Goal: Navigation & Orientation: Find specific page/section

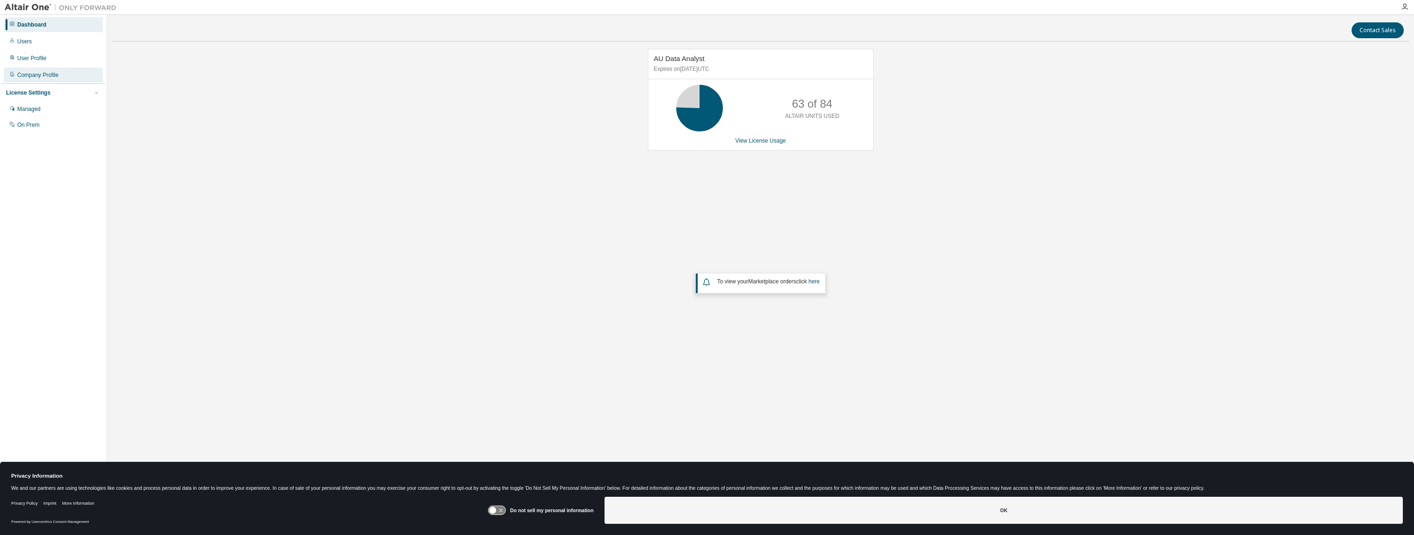
click at [47, 78] on div "Company Profile" at bounding box center [37, 74] width 41 height 7
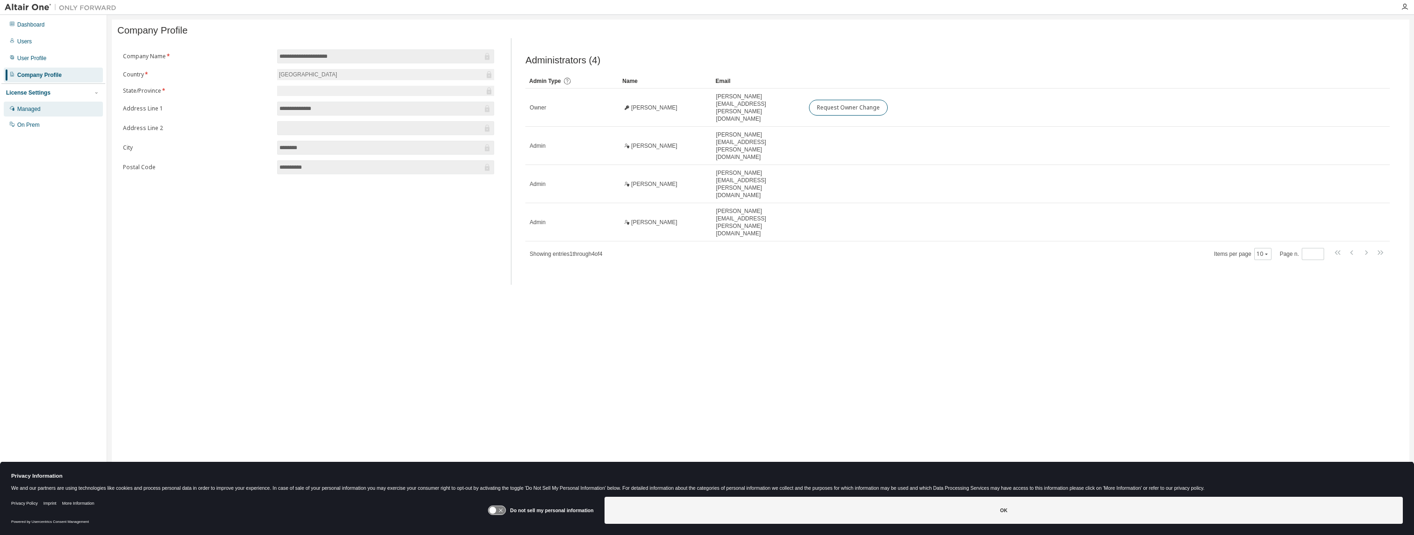
click at [42, 111] on div "Managed" at bounding box center [53, 109] width 99 height 15
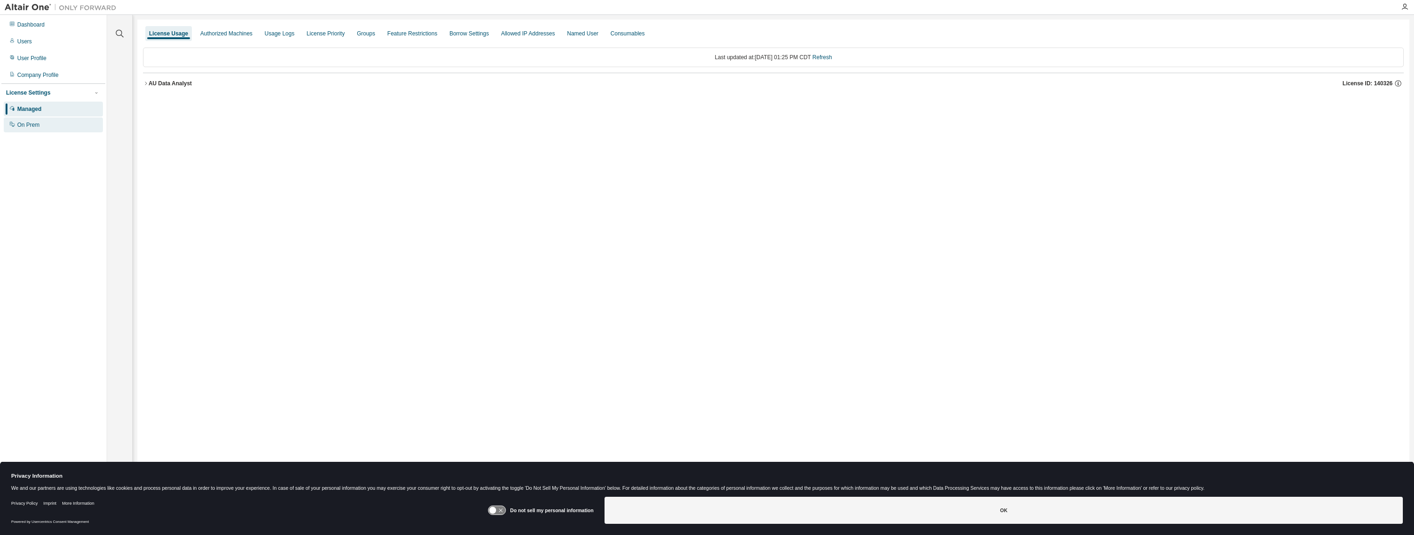
click at [41, 124] on div "On Prem" at bounding box center [53, 124] width 99 height 15
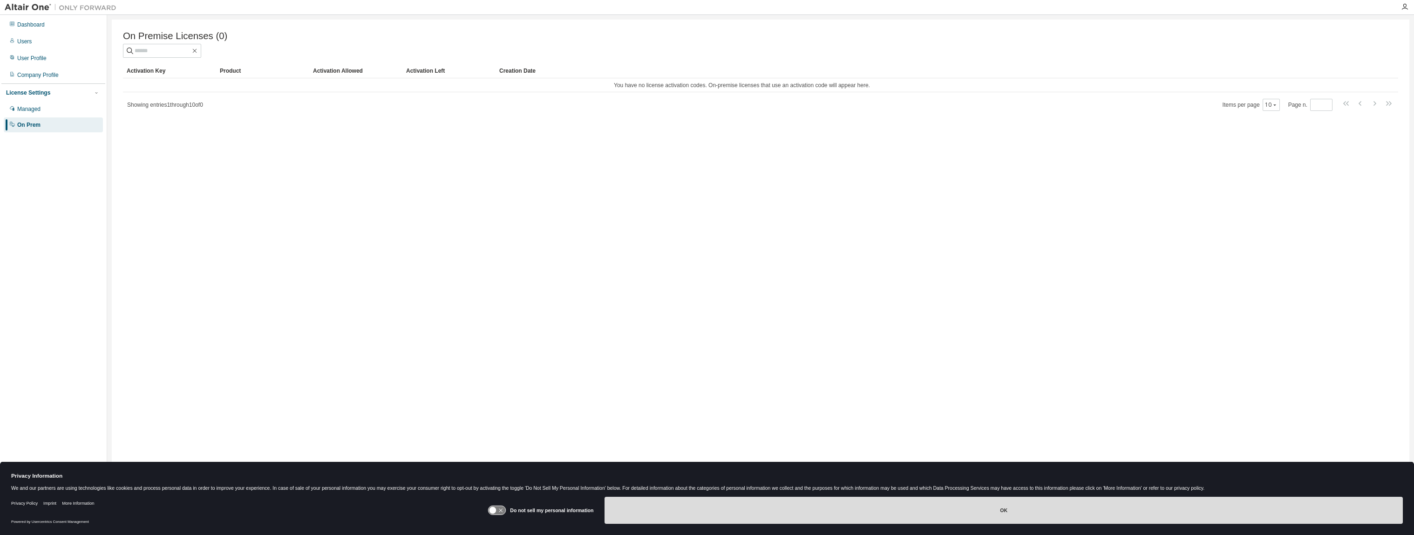
click at [805, 510] on button "OK" at bounding box center [1003, 509] width 798 height 27
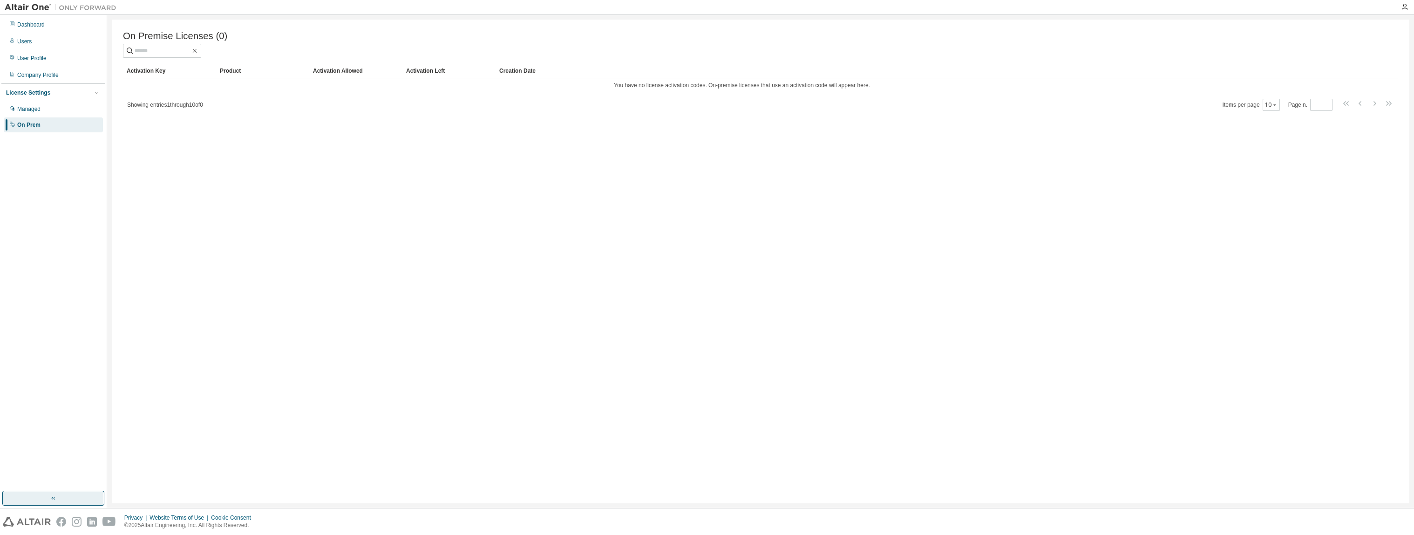
click at [79, 498] on button "button" at bounding box center [53, 497] width 102 height 15
click at [14, 499] on icon "button" at bounding box center [12, 497] width 7 height 7
click at [28, 23] on div "Dashboard" at bounding box center [30, 24] width 27 height 7
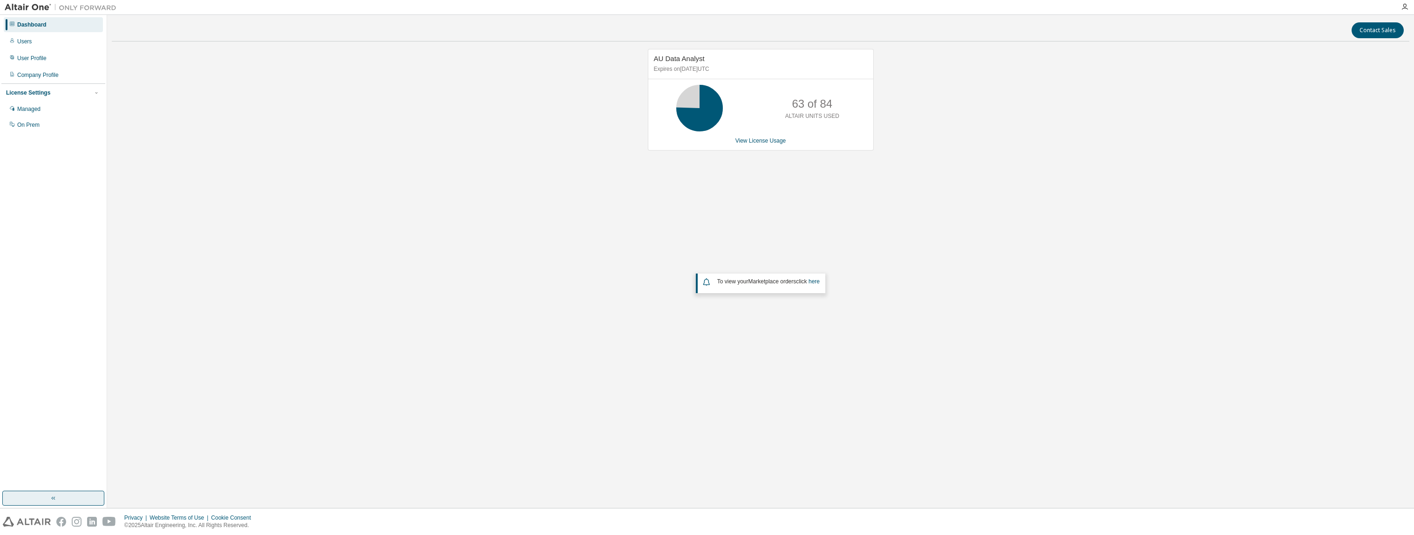
drag, startPoint x: 1403, startPoint y: 6, endPoint x: 1411, endPoint y: 11, distance: 9.8
click at [1404, 6] on icon "button" at bounding box center [1404, 6] width 7 height 7
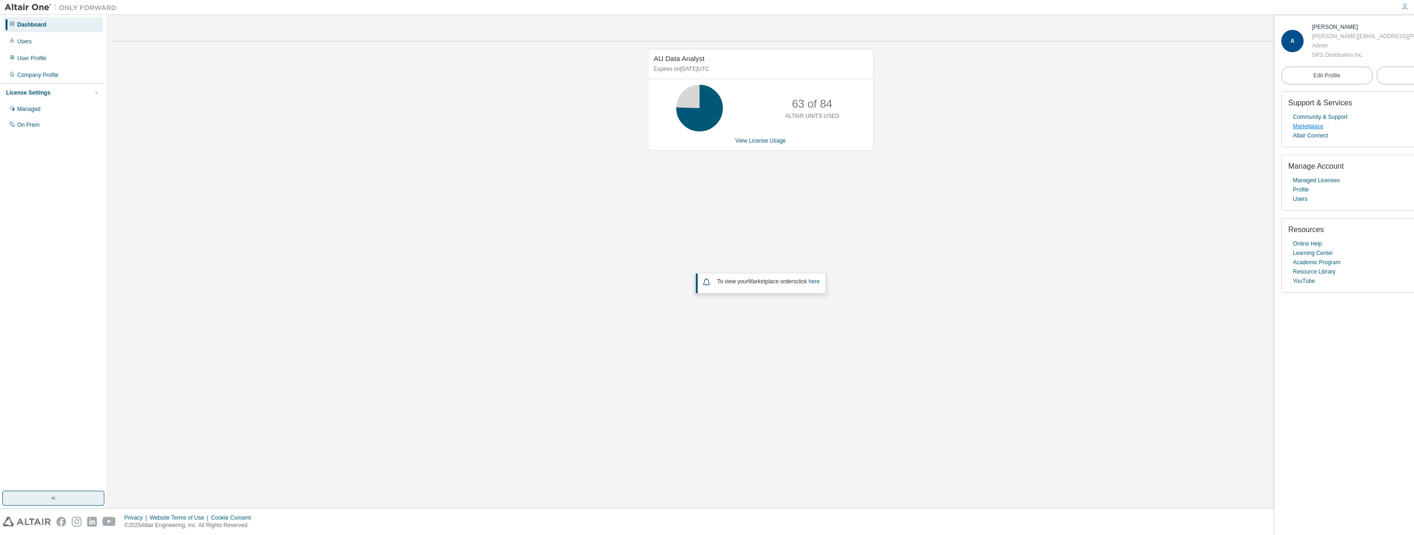
click at [1319, 131] on link "Marketplace" at bounding box center [1308, 126] width 30 height 9
